Goal: Task Accomplishment & Management: Complete application form

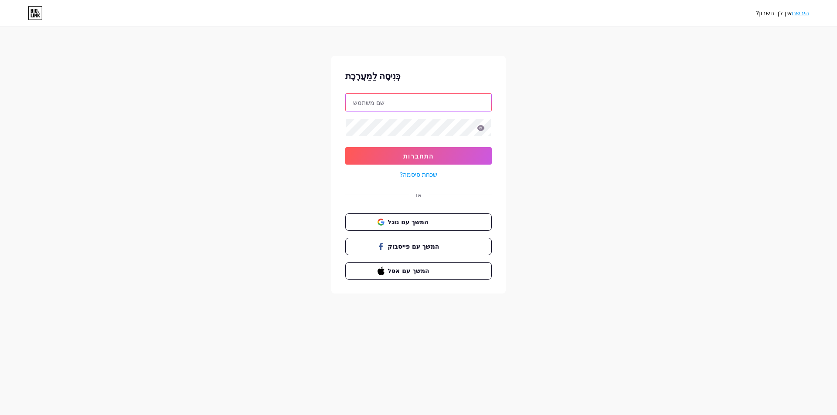
type input "[EMAIL_ADDRESS][DOMAIN_NAME]"
click at [415, 102] on input "[EMAIL_ADDRESS][DOMAIN_NAME]" at bounding box center [419, 102] width 146 height 17
click at [435, 224] on span "המשך עם גוגל" at bounding box center [423, 221] width 73 height 9
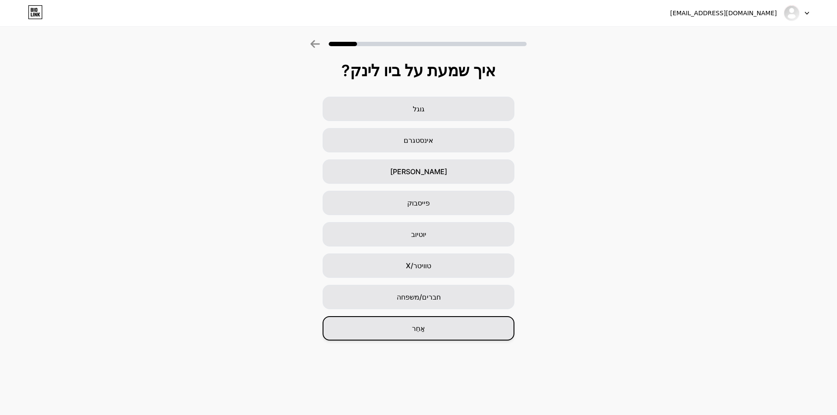
click at [451, 336] on div "אַחֵר" at bounding box center [418, 328] width 192 height 24
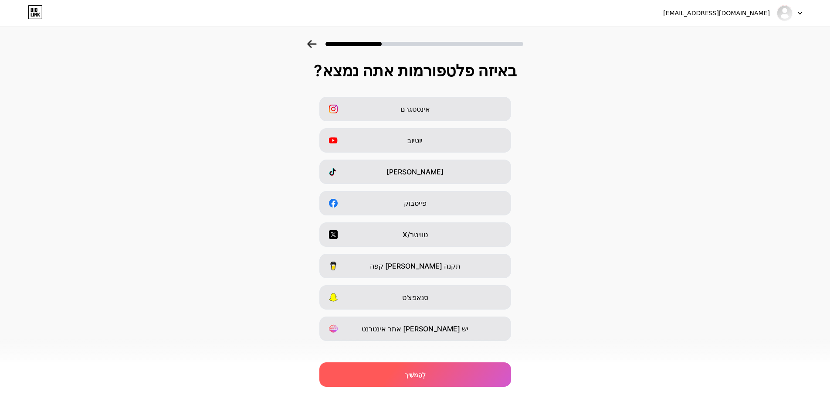
click at [429, 375] on div "לְהַמשִׁיך" at bounding box center [415, 374] width 192 height 24
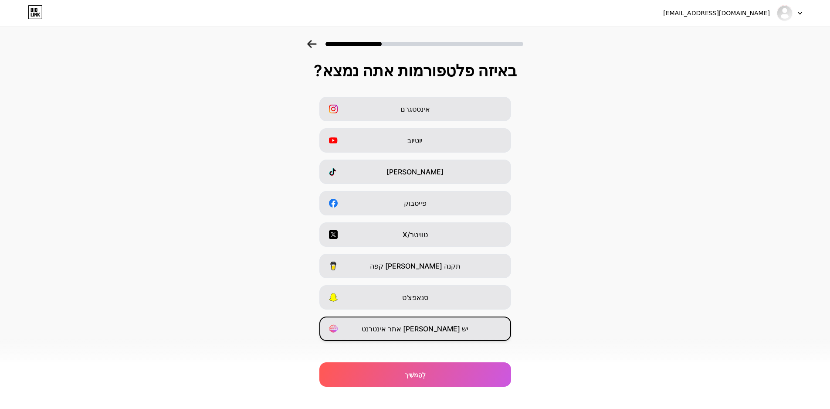
click at [435, 334] on div "יש [PERSON_NAME] אתר אינטרנט" at bounding box center [415, 328] width 192 height 24
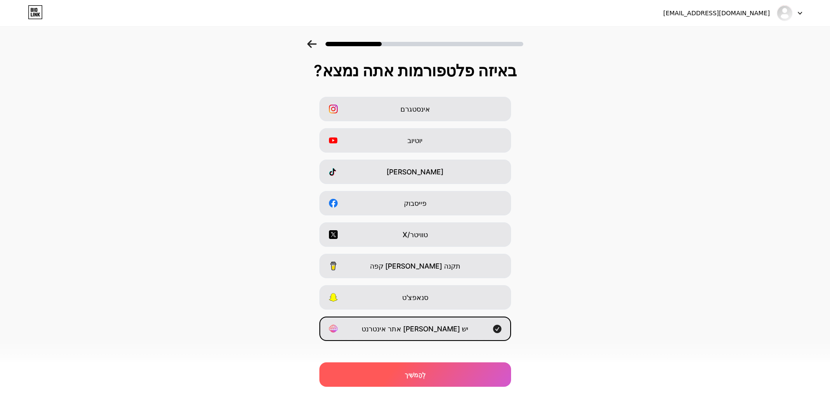
click at [444, 374] on div "לְהַמשִׁיך" at bounding box center [415, 374] width 192 height 24
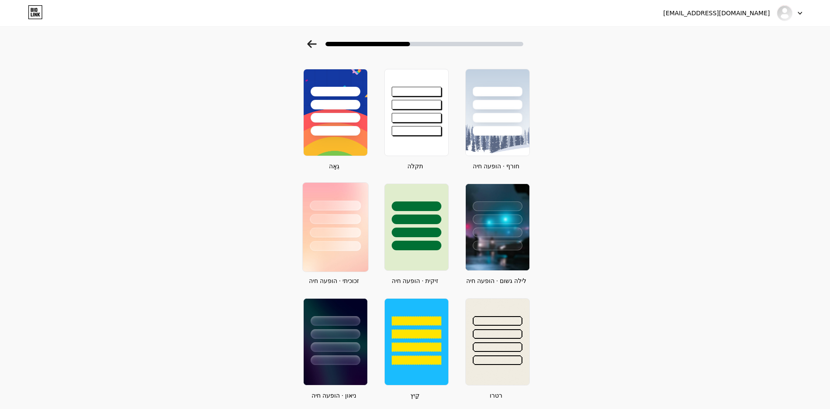
scroll to position [116, 0]
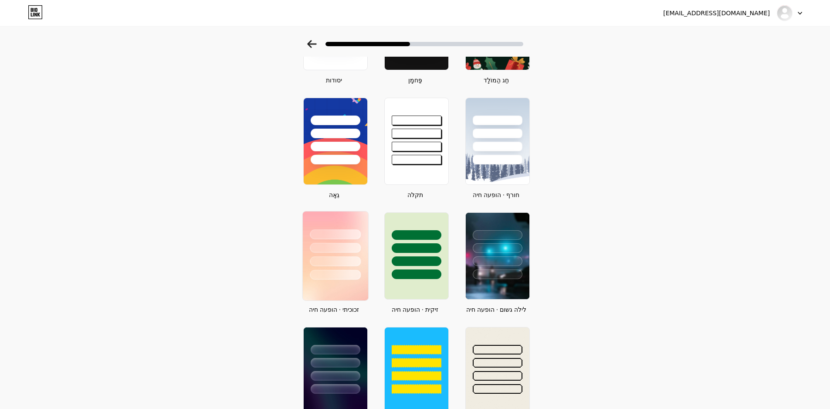
click at [340, 246] on div at bounding box center [335, 248] width 51 height 10
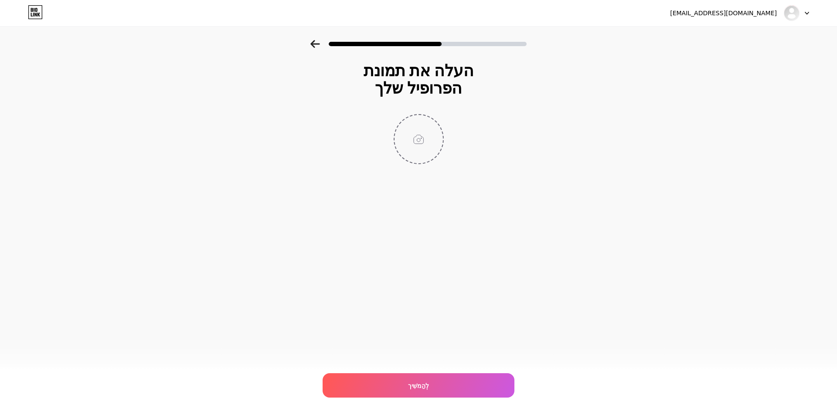
click at [408, 131] on input "file" at bounding box center [418, 139] width 48 height 48
click at [418, 384] on font "לְהַמשִׁיך" at bounding box center [418, 385] width 21 height 7
click at [428, 147] on input "file" at bounding box center [418, 139] width 48 height 48
click at [400, 142] on input "file" at bounding box center [418, 139] width 48 height 48
type input "C:\fakepath\images.webp"
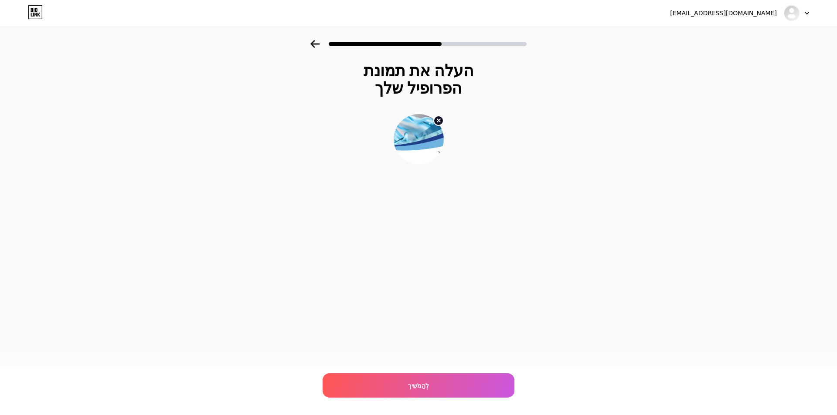
click at [438, 122] on circle at bounding box center [439, 121] width 10 height 10
click at [414, 133] on input "file" at bounding box center [418, 139] width 48 height 48
type input "C:\fakepath\water_authority.png"
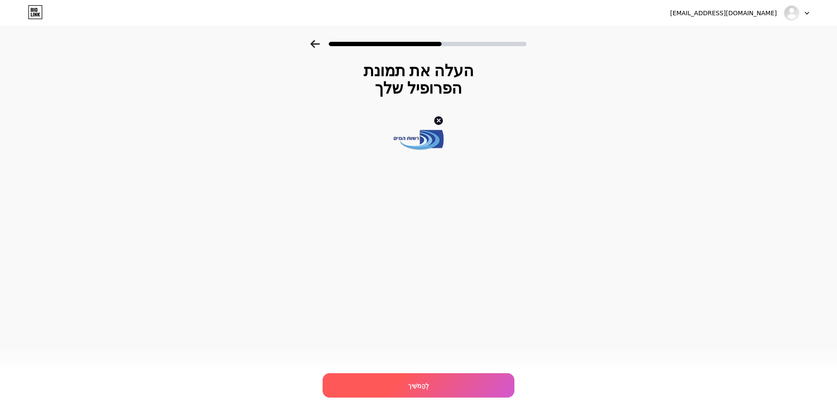
click at [404, 380] on div "לְהַמשִׁיך" at bounding box center [418, 385] width 192 height 24
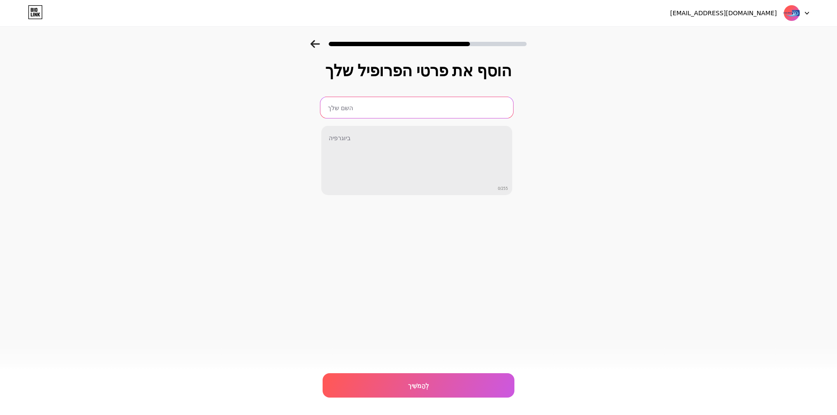
click at [380, 106] on input "text" at bounding box center [416, 107] width 193 height 21
type input "ז"
click at [346, 109] on input "זורמים לצפון סיור מקצועי 2025" at bounding box center [416, 107] width 193 height 21
click at [374, 109] on input "זורמים לצפון סיור מקצועי 2025" at bounding box center [416, 107] width 193 height 21
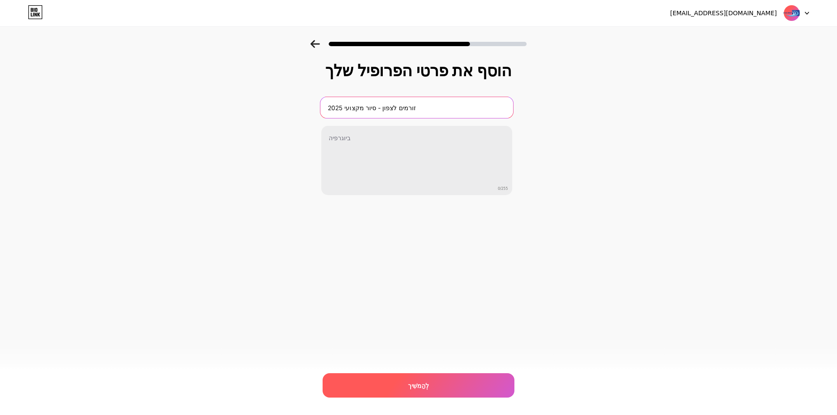
type input "זורמים לצפון - סיור מקצועי 2025"
click at [399, 390] on div "לְהַמשִׁיך" at bounding box center [418, 385] width 192 height 24
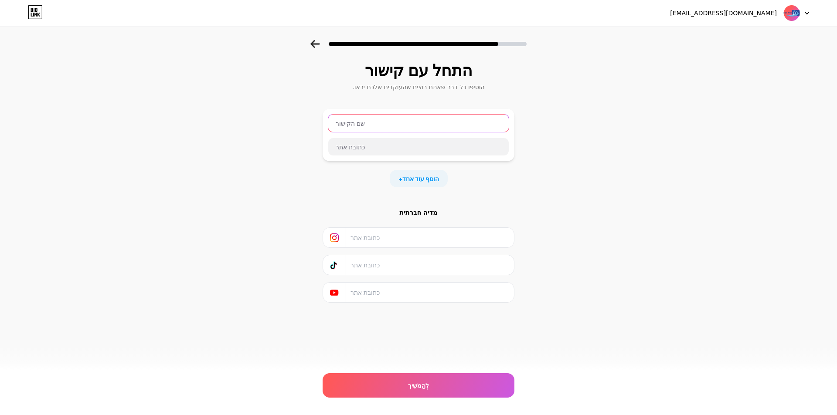
click at [370, 125] on input "text" at bounding box center [418, 123] width 180 height 17
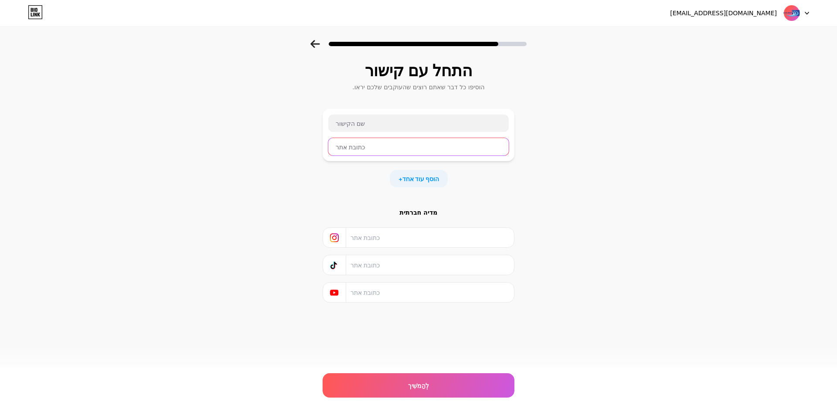
click at [401, 153] on input "text" at bounding box center [418, 146] width 180 height 17
type input "גג"
click at [756, 202] on div "התחל עם קישור הוסיפו כל דבר שאתם רוצים שהעוקבים שלכם יראו. גג + הוסף עוד אחד מד…" at bounding box center [418, 193] width 837 height 306
drag, startPoint x: 356, startPoint y: 143, endPoint x: 282, endPoint y: 147, distance: 74.2
click at [283, 147] on div "התחל עם קישור הוסיפו כל דבר שאתם רוצים שהעוקבים שלכם יראו. גג + הוסף עוד אחד מד…" at bounding box center [418, 193] width 837 height 306
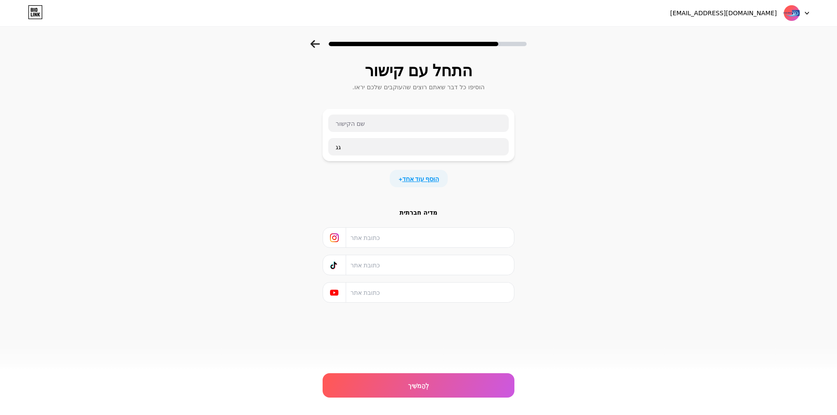
click at [421, 183] on span "הוסף עוד אחד" at bounding box center [420, 178] width 37 height 9
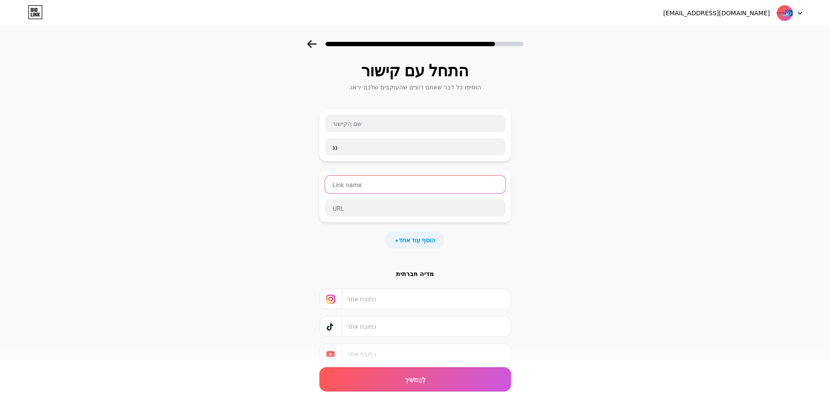
click at [372, 188] on input "text" at bounding box center [415, 184] width 180 height 17
click at [546, 243] on div "התחל עם קישור הוסיפו כל דבר שאתם רוצים שהעוקבים שלכם יראו. גג + הוסף עוד אחד מד…" at bounding box center [415, 223] width 830 height 367
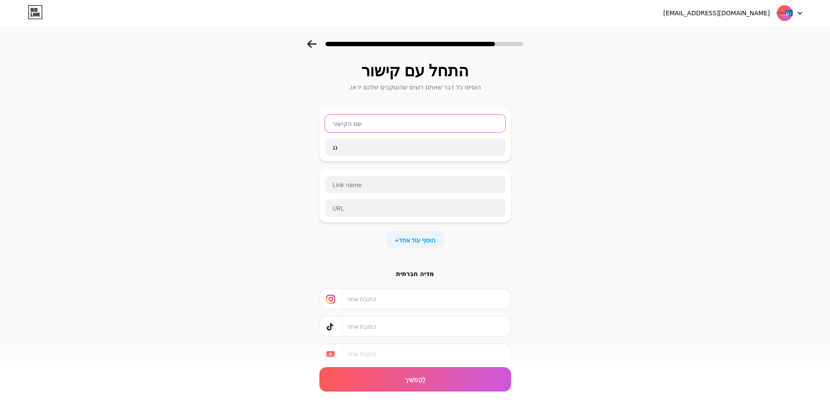
click at [422, 127] on input "text" at bounding box center [415, 123] width 180 height 17
paste input "קיאקים בנהר"
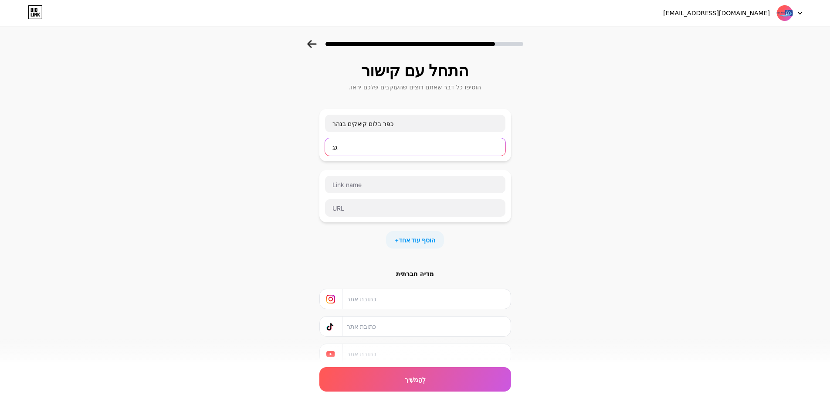
drag, startPoint x: 362, startPoint y: 145, endPoint x: 207, endPoint y: 143, distance: 154.7
click at [210, 145] on div "התחל עם קישור הוסיפו כל דבר שאתם רוצים שהעוקבים שלכם יראו. [GEOGRAPHIC_DATA] קי…" at bounding box center [415, 223] width 830 height 367
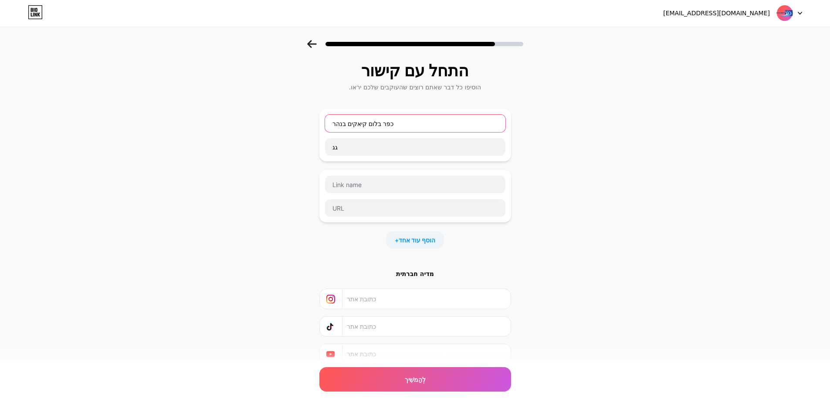
click at [367, 124] on input "כפר בלום קיאקים בנהר" at bounding box center [415, 123] width 180 height 17
click at [371, 126] on input "[GEOGRAPHIC_DATA]- קיאקים בנהר" at bounding box center [415, 123] width 180 height 17
type input "[GEOGRAPHIC_DATA] - קיאקים בנהר"
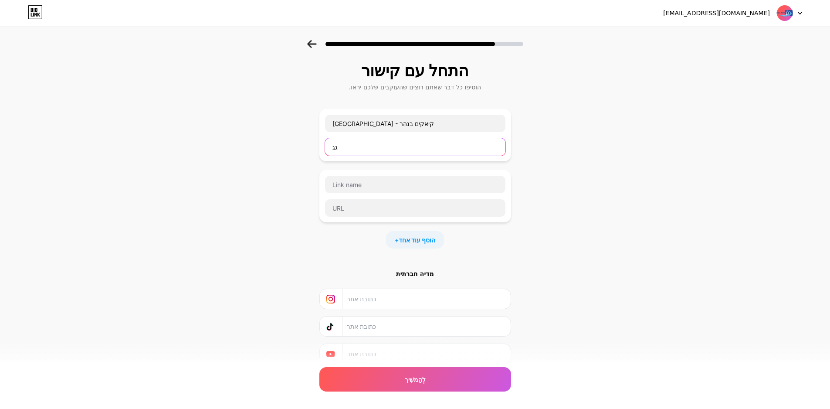
click at [382, 149] on input "גג" at bounding box center [415, 146] width 180 height 17
drag, startPoint x: 382, startPoint y: 149, endPoint x: 289, endPoint y: 145, distance: 92.9
click at [292, 145] on div "התחל עם קישור הוסיפו כל דבר שאתם רוצים שהעוקבים שלכם יראו. [GEOGRAPHIC_DATA] - …" at bounding box center [415, 223] width 830 height 367
paste input "[URL][DOMAIN_NAME]"
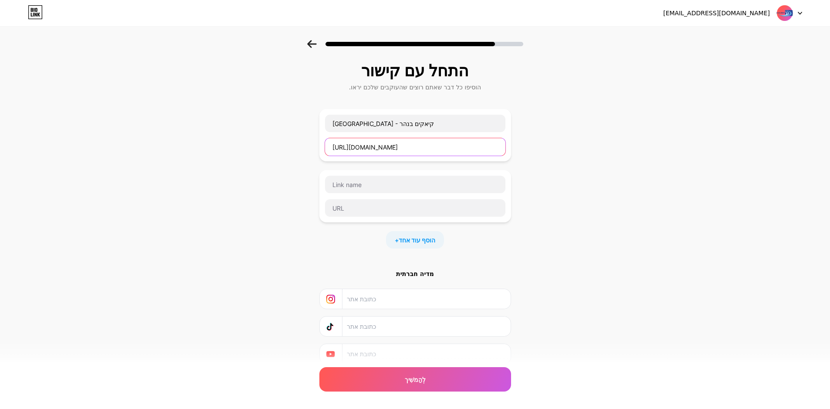
type input "[URL][DOMAIN_NAME]"
click at [545, 220] on div "התחל עם קישור הוסיפו כל דבר שאתם רוצים שהעוקבים שלכם יראו. כפר בלום - קיאקים בנ…" at bounding box center [415, 223] width 830 height 367
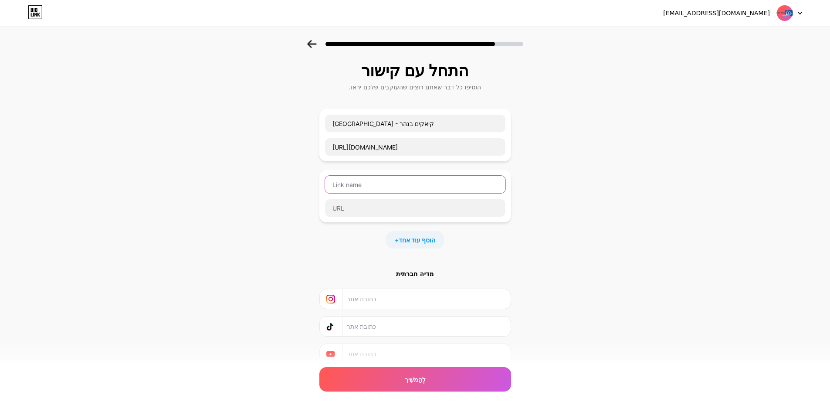
click at [431, 187] on input "text" at bounding box center [415, 184] width 180 height 17
paste input "[PERSON_NAME]"
drag, startPoint x: 367, startPoint y: 185, endPoint x: 356, endPoint y: 187, distance: 11.0
click at [356, 187] on input "[PERSON_NAME]" at bounding box center [415, 184] width 180 height 17
drag, startPoint x: 405, startPoint y: 180, endPoint x: 221, endPoint y: 185, distance: 183.5
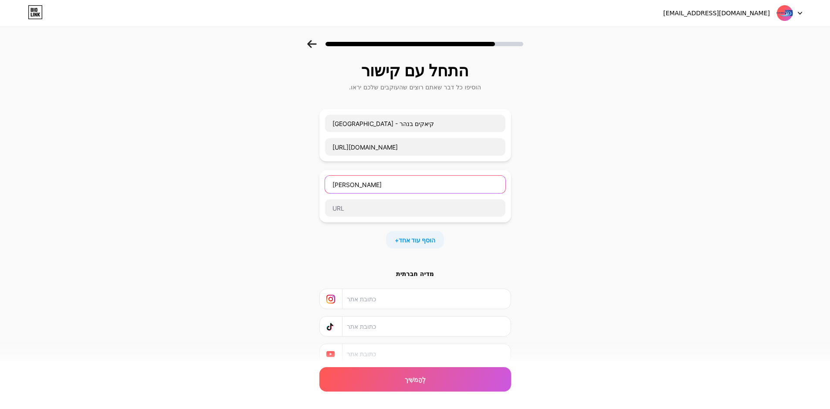
click at [227, 185] on div "התחל עם קישור הוסיפו כל דבר שאתם רוצים שהעוקבים שלכם יראו. כפר בלום - קיאקים בנ…" at bounding box center [415, 223] width 830 height 367
paste input "צוב: המפלס ממשיך לרדת, האי המפורסם של הכינרת חזר"
type input "עצוב: המפלס ממשיך לרדת, האי המפורסם של הכינרת חזר"
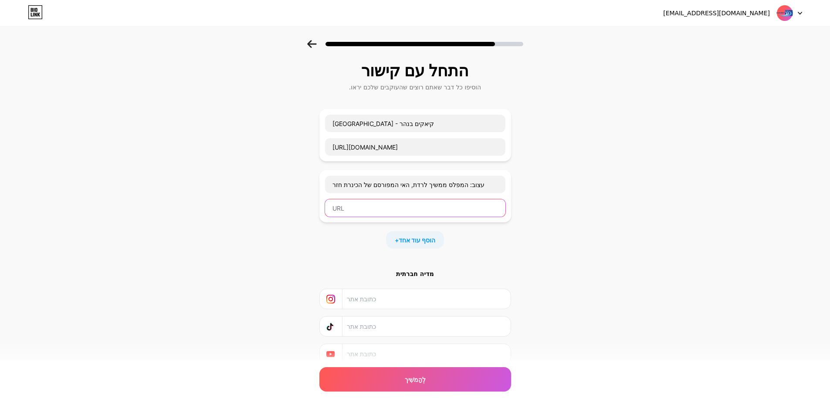
click at [452, 207] on input "text" at bounding box center [415, 207] width 180 height 17
paste input "[URL][DOMAIN_NAME][DOMAIN_NAME]"
type input "[URL][DOMAIN_NAME][DOMAIN_NAME]"
click at [484, 238] on div "+ הוסף עוד אחד" at bounding box center [415, 239] width 192 height 17
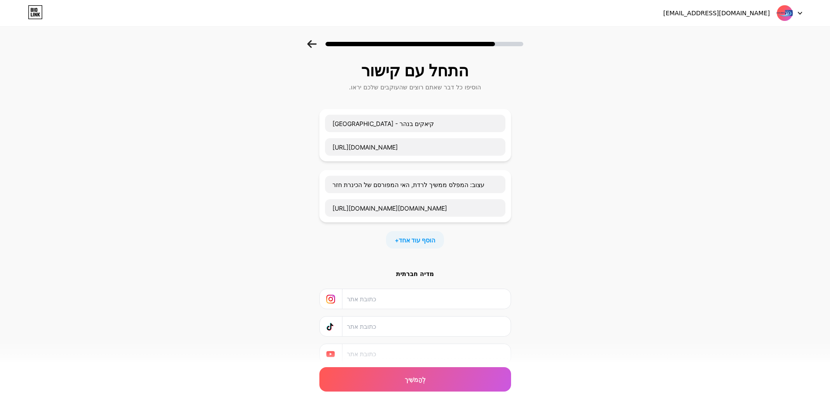
scroll to position [0, 0]
click at [417, 237] on font "הוסף עוד אחד" at bounding box center [417, 239] width 37 height 7
click at [458, 240] on input "text" at bounding box center [415, 245] width 180 height 17
paste input "צינור ההצלה: בקרוב יוזרמו מי ים מותפלים לכנרת"
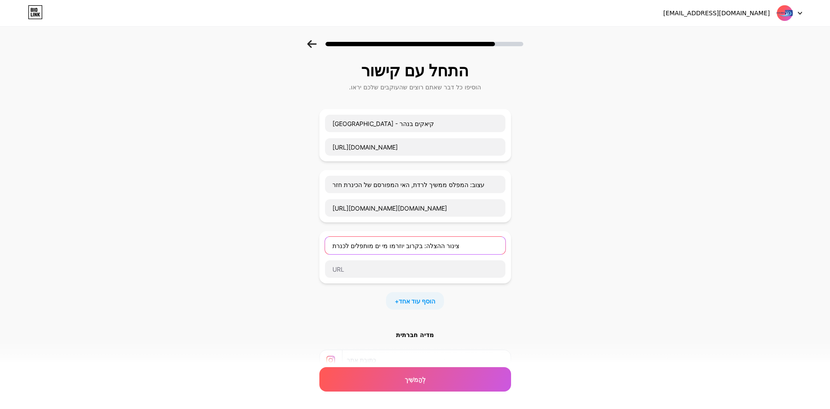
type input "צינור ההצלה: בקרוב יוזרמו מי ים מותפלים לכנרת"
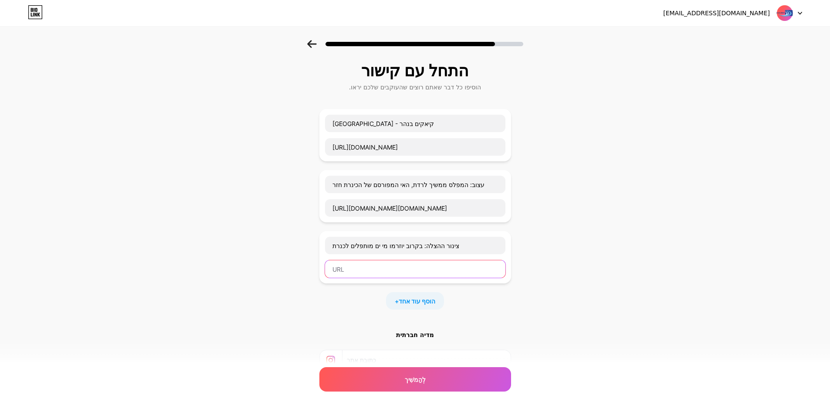
click at [421, 274] on input "text" at bounding box center [415, 268] width 180 height 17
paste input "[URL][DOMAIN_NAME][DOMAIN_NAME]"
type input "[URL][DOMAIN_NAME][DOMAIN_NAME]"
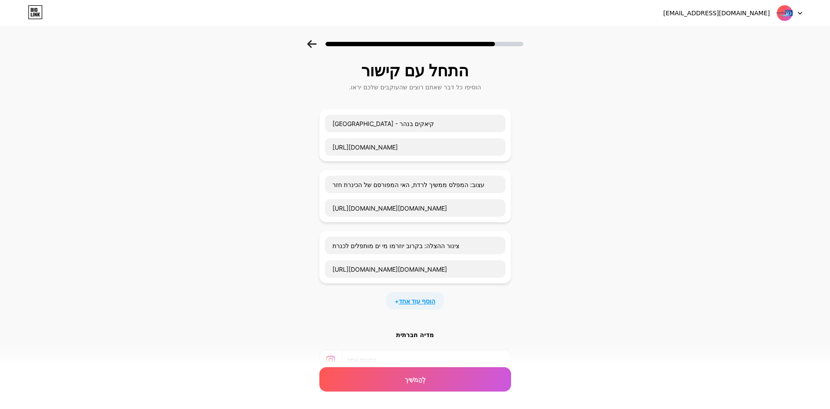
click at [425, 301] on font "הוסף עוד אחד" at bounding box center [417, 300] width 37 height 7
click at [451, 308] on input "text" at bounding box center [415, 306] width 180 height 17
paste input "קידוח 12 עמק החולה"
type input "קידוח 12 עמק החולה"
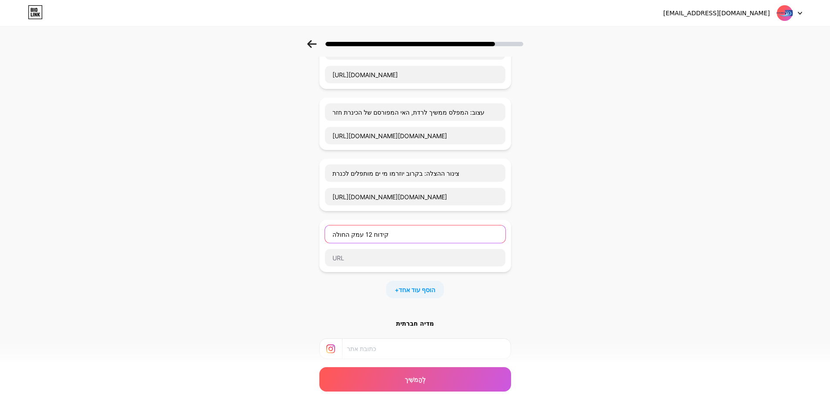
scroll to position [156, 0]
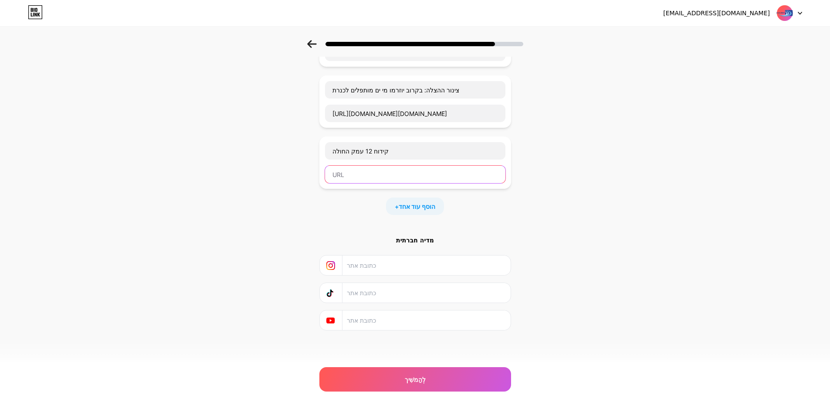
click at [428, 180] on input "text" at bounding box center [415, 174] width 180 height 17
click at [415, 177] on input "text" at bounding box center [415, 174] width 180 height 17
paste input "[URL][DOMAIN_NAME]"
type input "[URL][DOMAIN_NAME]"
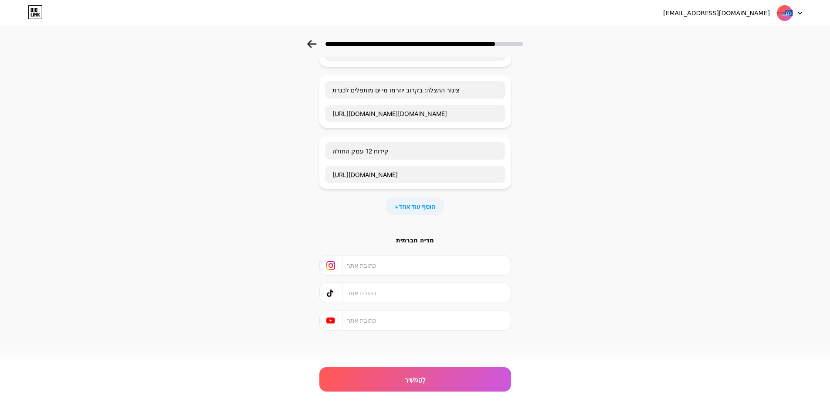
click at [537, 221] on div "התחל עם קישור הוסיפו כל דבר שאתם רוצים שהעוקבים שלכם יראו. כפר בלום - קיאקים בנ…" at bounding box center [415, 129] width 830 height 489
click at [430, 205] on font "הוסף עוד אחד" at bounding box center [417, 206] width 37 height 7
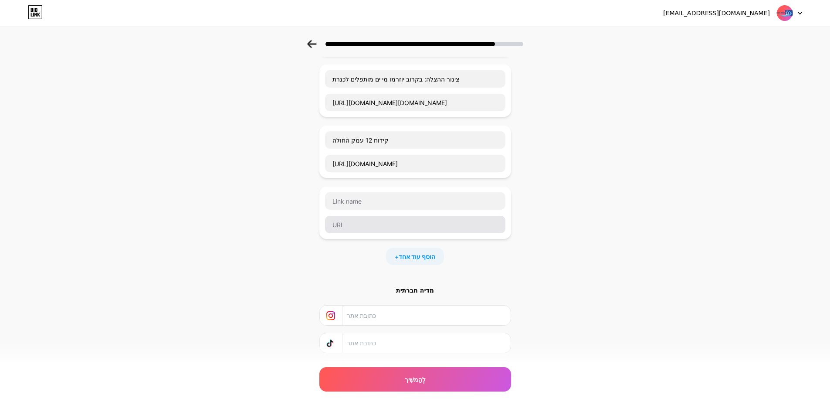
scroll to position [174, 0]
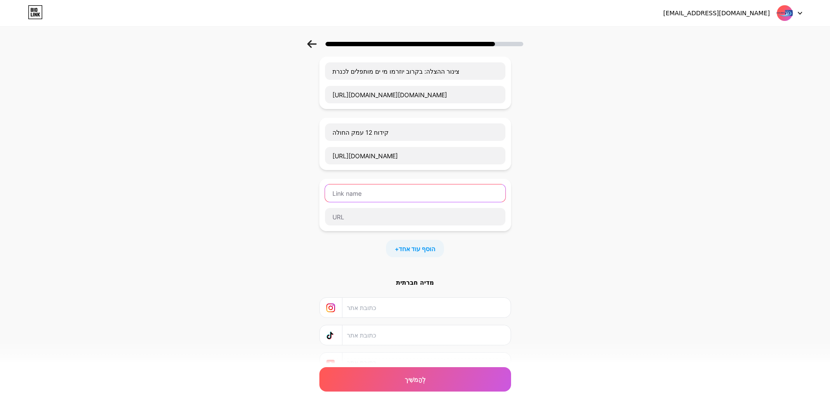
click at [418, 197] on input "text" at bounding box center [415, 192] width 180 height 17
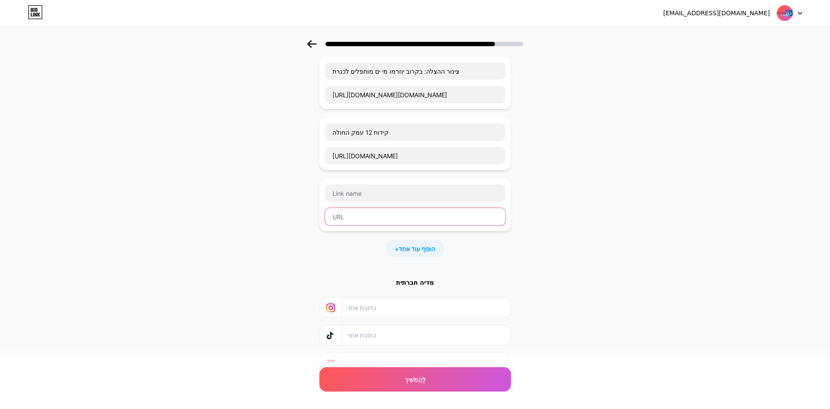
click at [401, 217] on input "text" at bounding box center [415, 216] width 180 height 17
paste input "[URL][DOMAIN_NAME]"
type input "[URL][DOMAIN_NAME]"
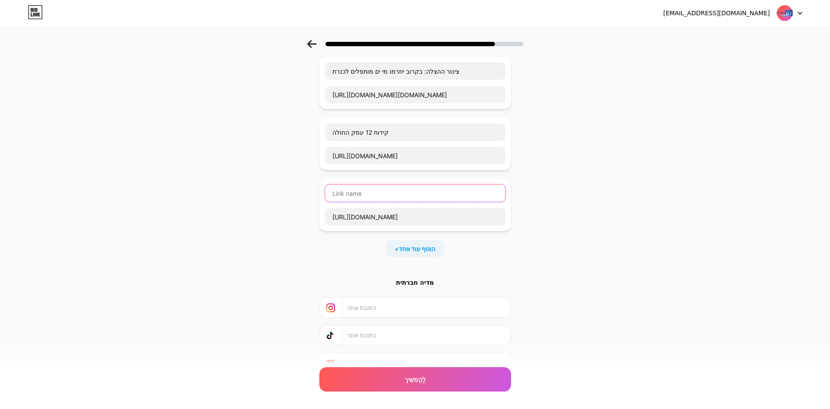
click at [419, 195] on input "text" at bounding box center [415, 192] width 180 height 17
paste input "היערכות לשינוי מקור המים באזור [GEOGRAPHIC_DATA]"
type input "היערכות לשינוי מקור המים באזור [GEOGRAPHIC_DATA]"
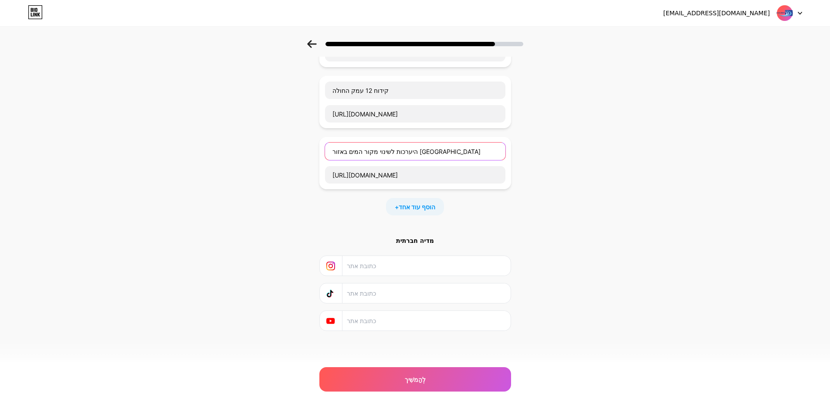
scroll to position [217, 0]
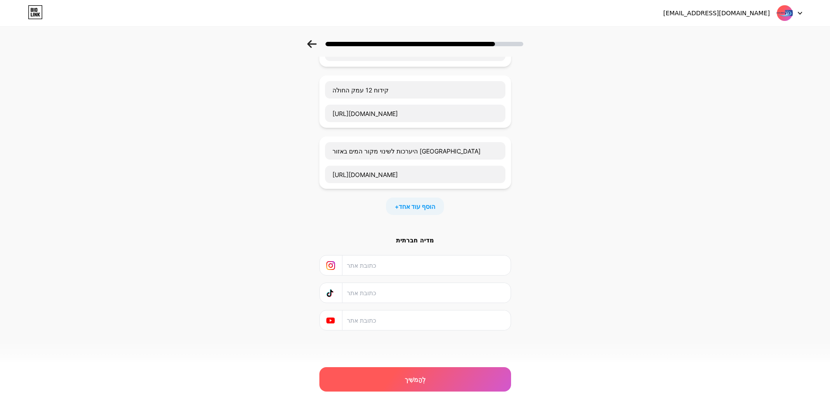
click at [416, 381] on font "לְהַמשִׁיך" at bounding box center [415, 379] width 21 height 7
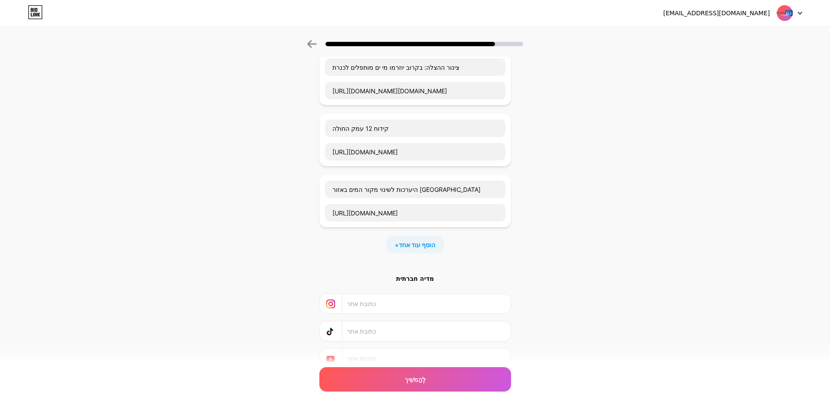
scroll to position [159, 0]
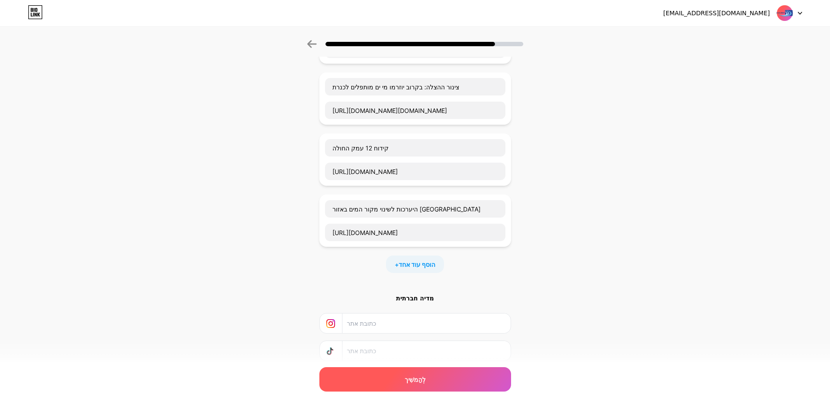
click at [417, 378] on font "לְהַמשִׁיך" at bounding box center [415, 379] width 21 height 7
click at [559, 293] on div "התחל עם קישור הוסיפו כל דבר שאתם רוצים שהעוקבים שלכם יראו. כפר בלום - קיאקים בנ…" at bounding box center [415, 156] width 830 height 550
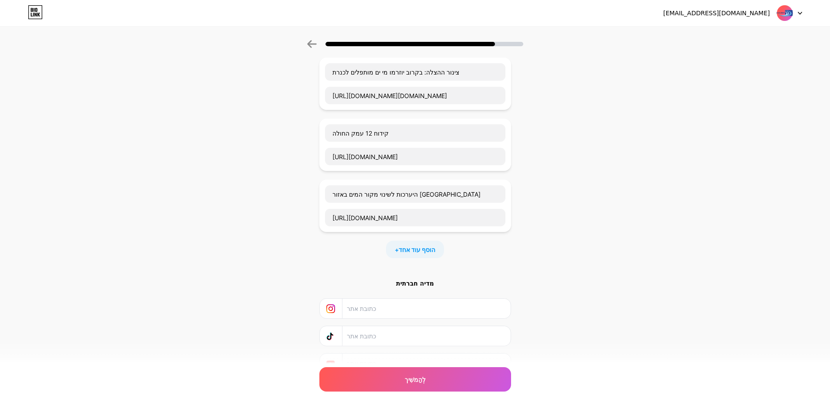
scroll to position [217, 0]
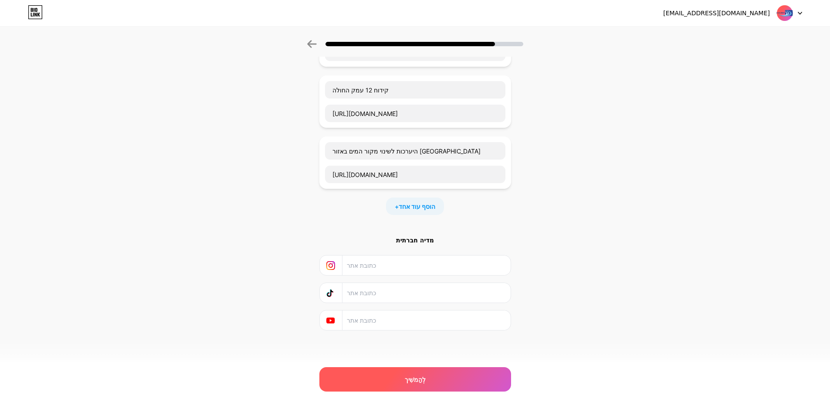
click at [394, 376] on div "לְהַמשִׁיך" at bounding box center [415, 379] width 192 height 24
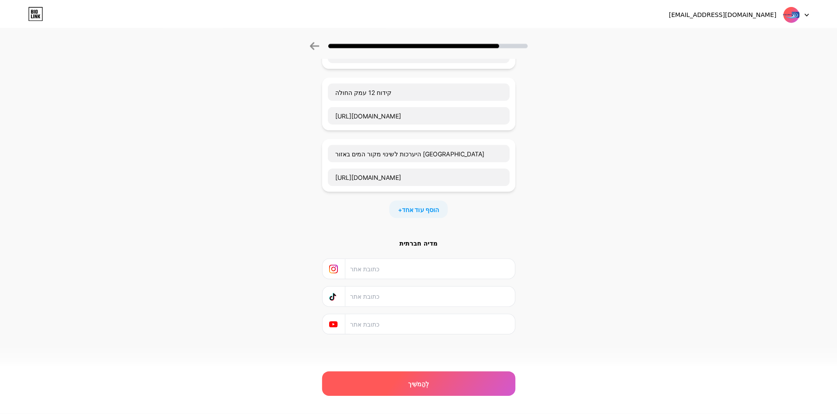
scroll to position [0, 0]
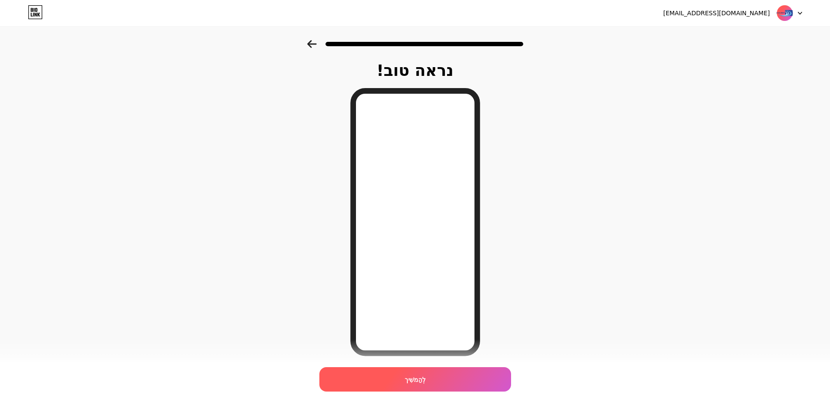
click at [431, 376] on div "לְהַמשִׁיך" at bounding box center [415, 379] width 192 height 24
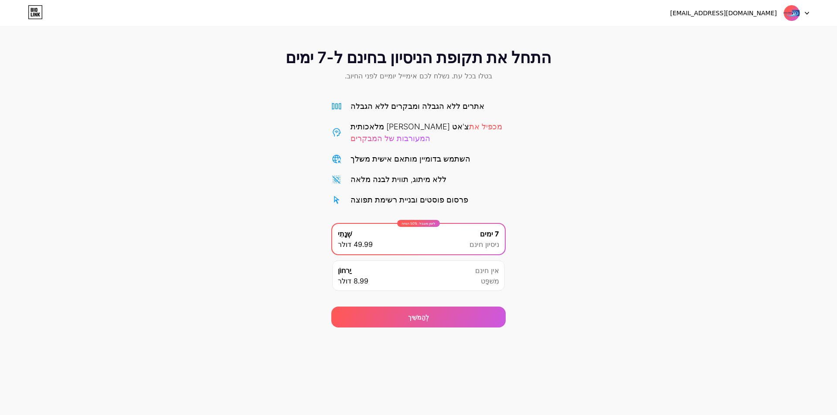
click at [451, 248] on div "לזמן מוגבל: 50% הנחה שְׁנָתִי 49.99 דולר 7 ימים ניסיון חינם" at bounding box center [418, 239] width 173 height 31
click at [443, 319] on div "לְהַמשִׁיך" at bounding box center [418, 317] width 174 height 21
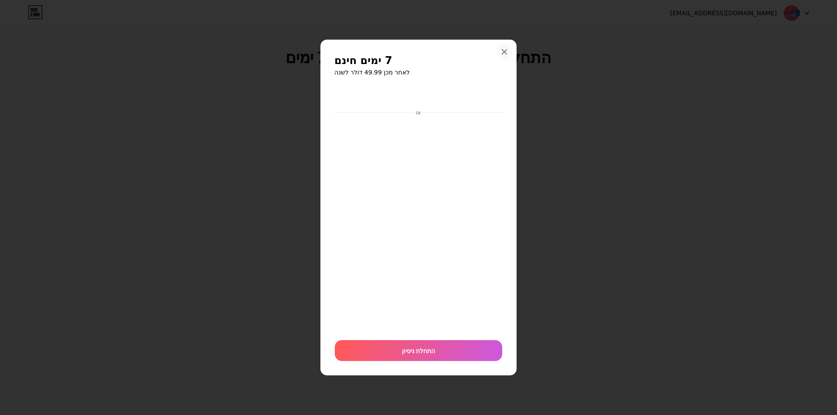
click at [506, 52] on icon at bounding box center [504, 51] width 7 height 7
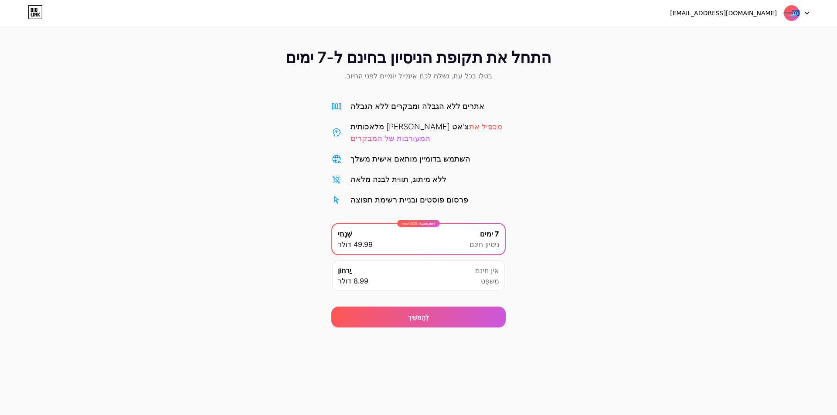
drag, startPoint x: 554, startPoint y: 261, endPoint x: 543, endPoint y: 265, distance: 11.7
click at [554, 261] on div "התחל את תקופת הניסיון בחינם ל-7 ימים בטלו בכל עת. נשלח לכם אימייל יומיים לפני ה…" at bounding box center [418, 184] width 837 height 288
drag, startPoint x: 543, startPoint y: 266, endPoint x: 740, endPoint y: 246, distance: 198.4
click at [740, 246] on div "התחל את תקופת הניסיון בחינם ל-7 ימים בטלו בכל עת. נשלח לכם אימייל יומיים לפני ה…" at bounding box center [418, 184] width 837 height 288
click at [459, 275] on div "יַרחוֹן 8.99 דולר אין חינם מִשׁפָּט" at bounding box center [418, 276] width 173 height 31
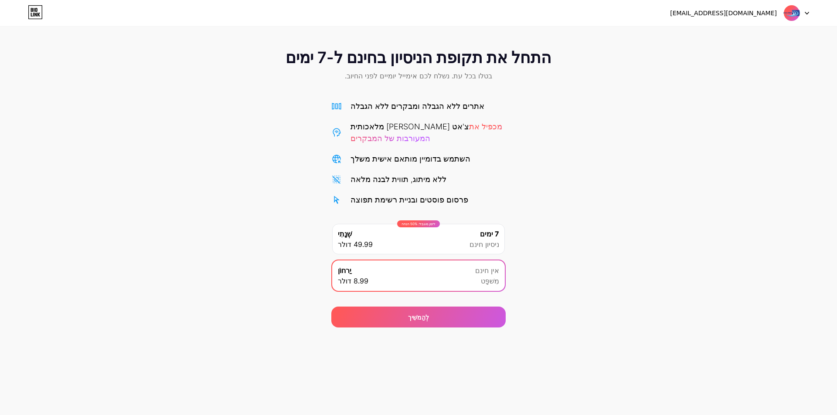
click at [465, 244] on div "לזמן מוגבל: 50% הנחה שְׁנָתִי 49.99 דולר 7 ימים ניסיון חינם" at bounding box center [418, 239] width 173 height 31
click at [441, 280] on div "יַרחוֹן 8.99 דולר אין חינם מִשׁפָּט" at bounding box center [418, 276] width 173 height 31
click at [413, 318] on font "לְהַמשִׁיך" at bounding box center [418, 317] width 21 height 7
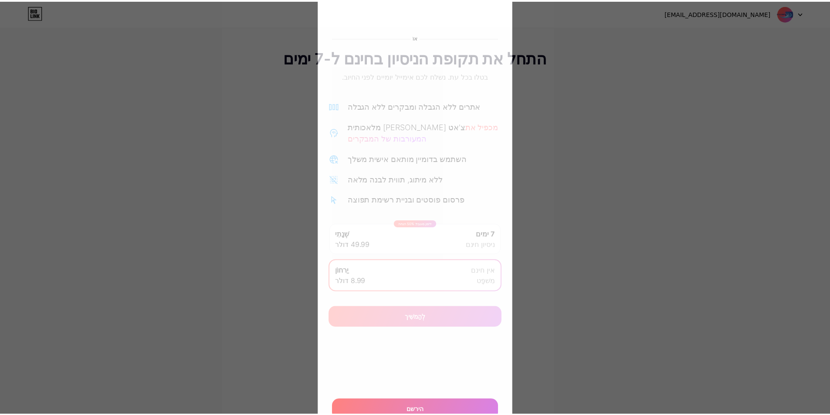
scroll to position [85, 0]
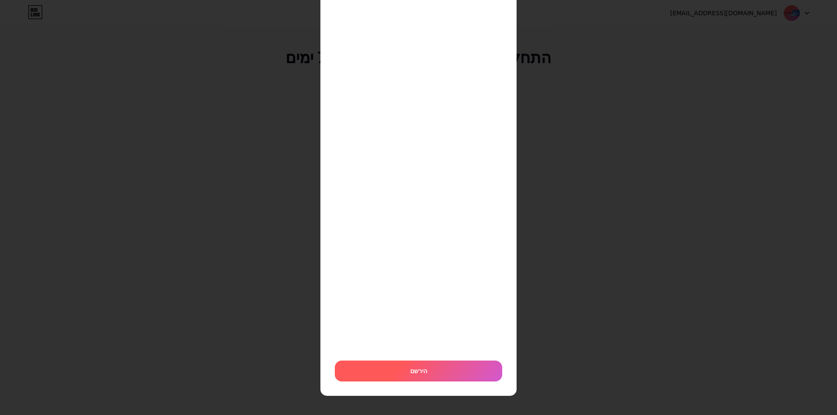
click at [416, 374] on font "הירשם" at bounding box center [418, 370] width 17 height 7
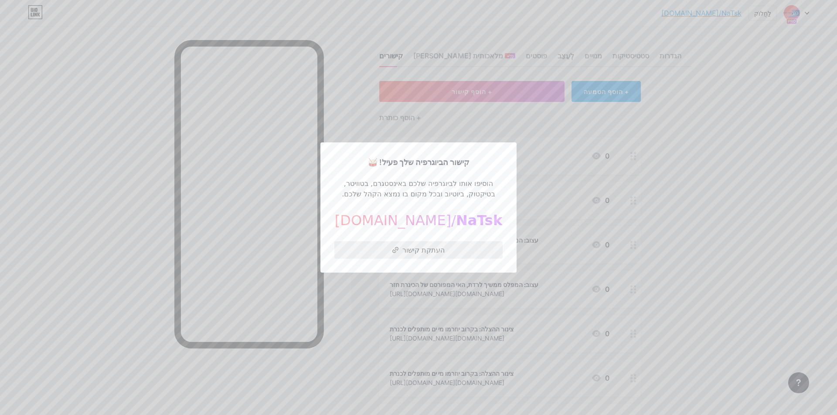
click at [434, 251] on font "העתקת קישור" at bounding box center [423, 250] width 42 height 9
click at [747, 245] on div at bounding box center [418, 207] width 837 height 415
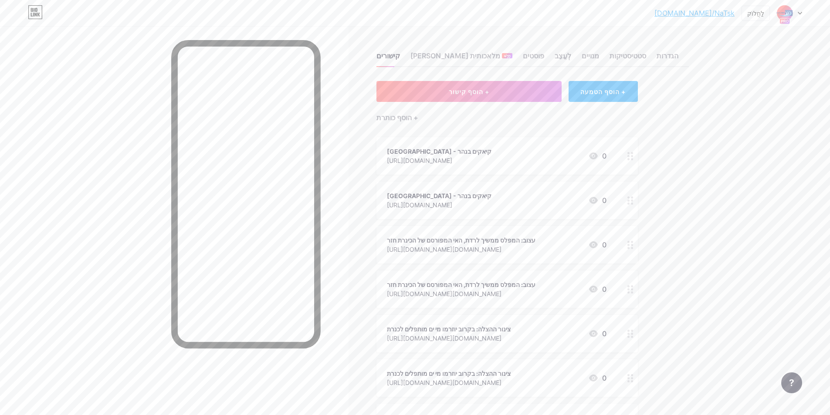
click at [797, 14] on div at bounding box center [789, 13] width 25 height 16
click at [730, 97] on font "הגדרות חשבון" at bounding box center [721, 98] width 36 height 7
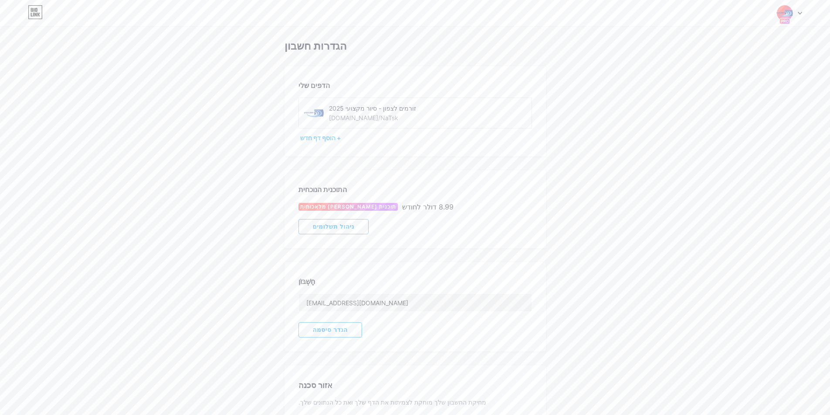
click at [340, 226] on font "ניהול תשלומים" at bounding box center [334, 226] width 42 height 7
